Goal: Task Accomplishment & Management: Use online tool/utility

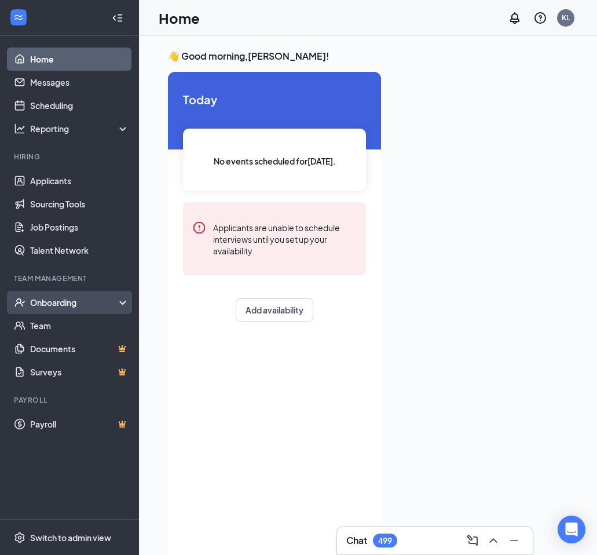
drag, startPoint x: 108, startPoint y: 302, endPoint x: 97, endPoint y: 304, distance: 11.8
click at [108, 301] on div "Onboarding" at bounding box center [74, 303] width 89 height 12
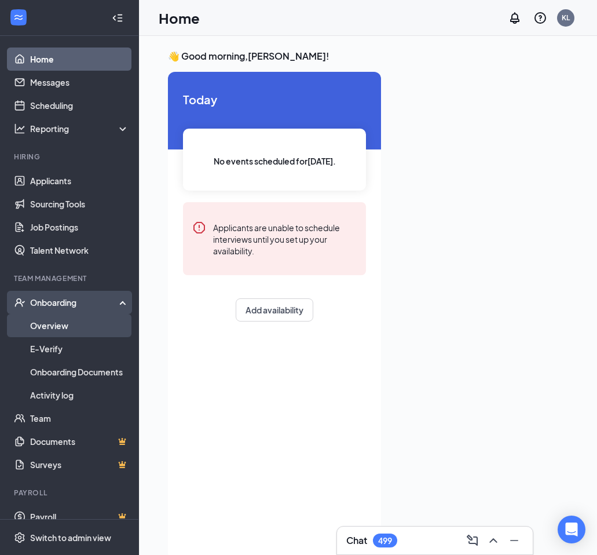
click at [53, 319] on link "Overview" at bounding box center [79, 325] width 99 height 23
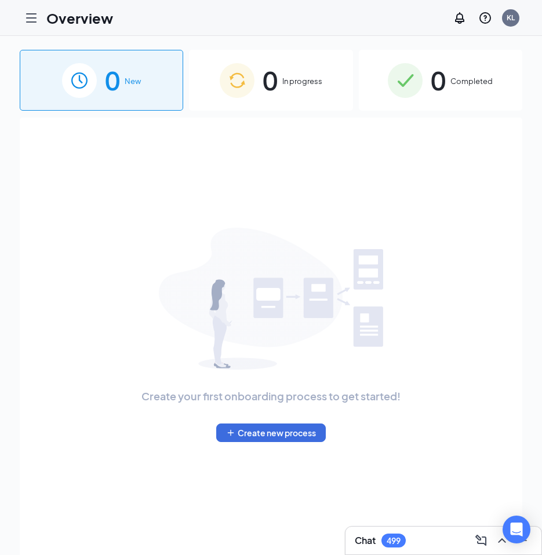
click at [406, 105] on div "0 Completed" at bounding box center [440, 80] width 163 height 61
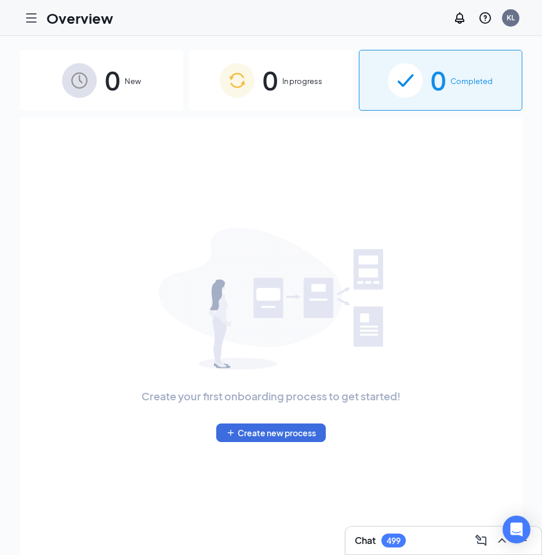
click at [427, 98] on div "0 Completed" at bounding box center [440, 80] width 163 height 61
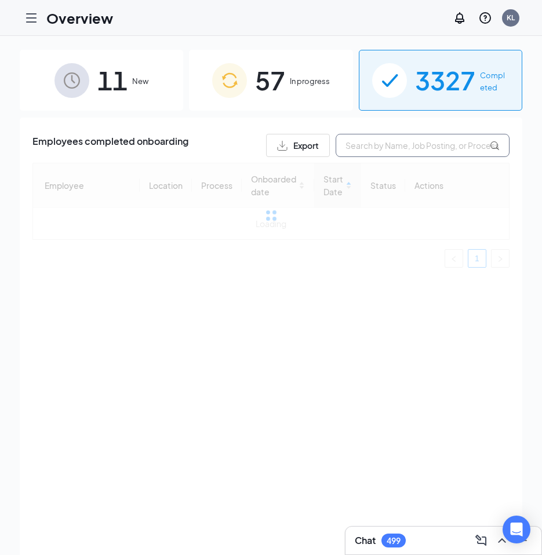
click at [353, 150] on input "text" at bounding box center [422, 145] width 174 height 23
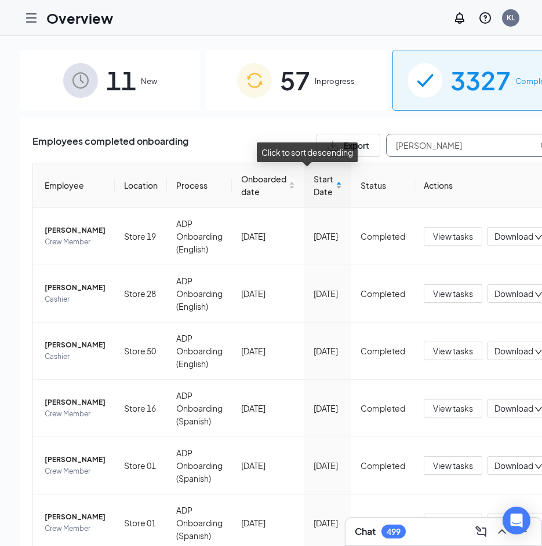
type input "[PERSON_NAME]"
click at [318, 185] on div "Start Date" at bounding box center [327, 185] width 28 height 25
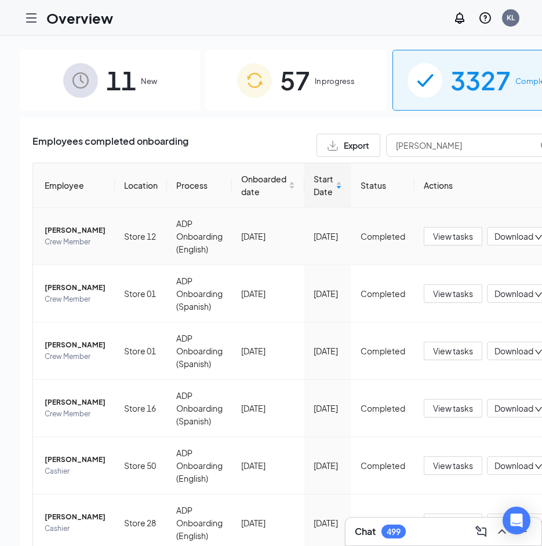
click at [494, 238] on span "Download" at bounding box center [513, 237] width 39 height 12
drag, startPoint x: 435, startPoint y: 293, endPoint x: 446, endPoint y: 273, distance: 22.9
click at [435, 291] on div "Download files" at bounding box center [461, 295] width 125 height 14
click at [494, 235] on span "Download" at bounding box center [513, 237] width 39 height 12
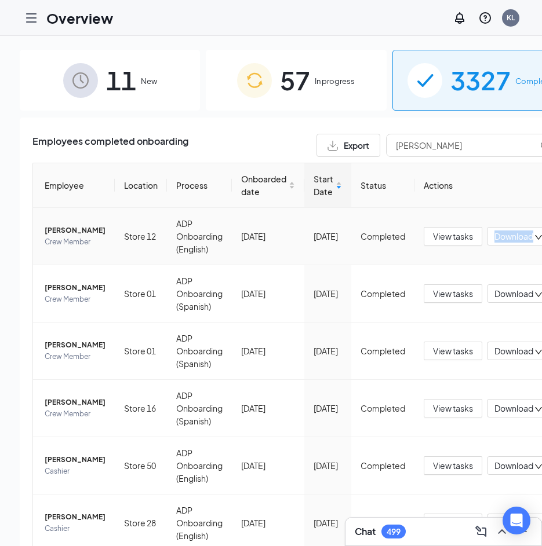
drag, startPoint x: 492, startPoint y: 232, endPoint x: 491, endPoint y: 239, distance: 7.0
click at [492, 233] on div "Download" at bounding box center [518, 236] width 63 height 19
click at [477, 268] on div "Download summary" at bounding box center [461, 269] width 125 height 14
